Goal: Find specific page/section: Find specific page/section

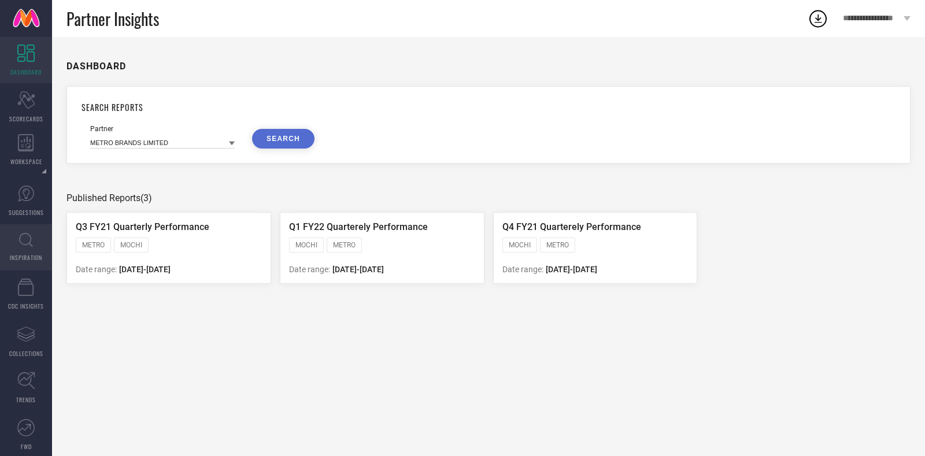
click at [20, 241] on icon at bounding box center [26, 240] width 14 height 14
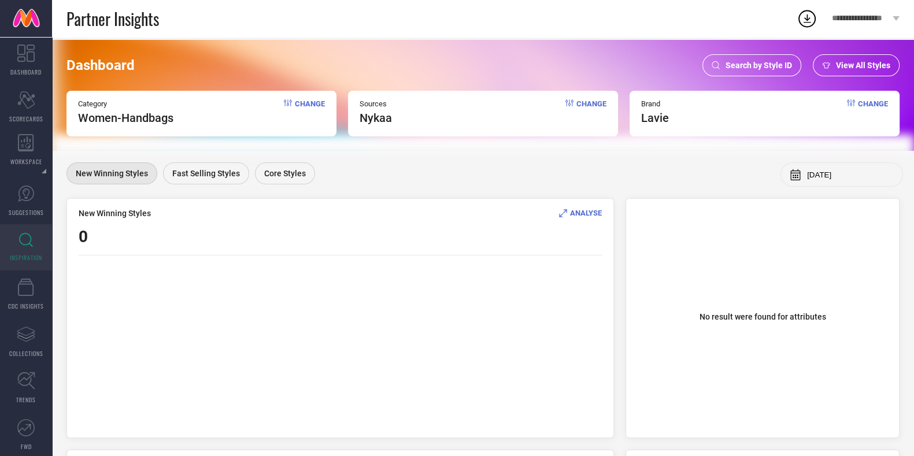
click at [779, 62] on span "Search by Style ID" at bounding box center [758, 65] width 66 height 9
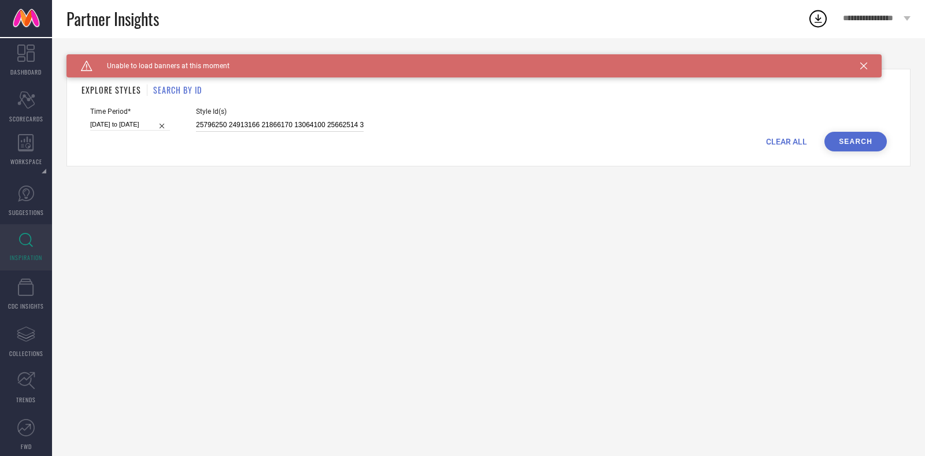
click at [247, 123] on input "25796250 24913166 21866170 13064100 25662514 33873343 30023303 24220156 2702973…" at bounding box center [280, 124] width 168 height 13
paste input "9585278 29607772 29607792 29607806 29710516 29710518 29988023 29988025 30465953…"
type input "29585278 29607772 29607792 29607806 29710516 29710518 29988023 29988025 3046595…"
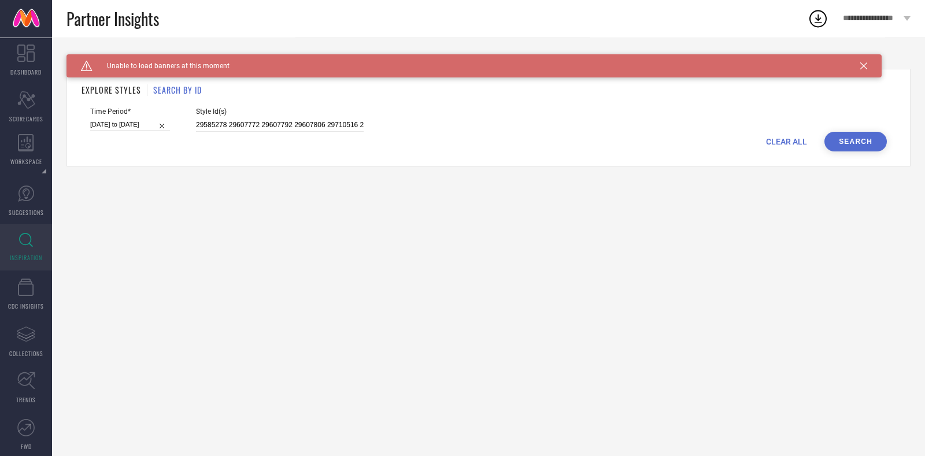
click at [840, 141] on button "Search" at bounding box center [855, 142] width 62 height 20
